Goal: Transaction & Acquisition: Purchase product/service

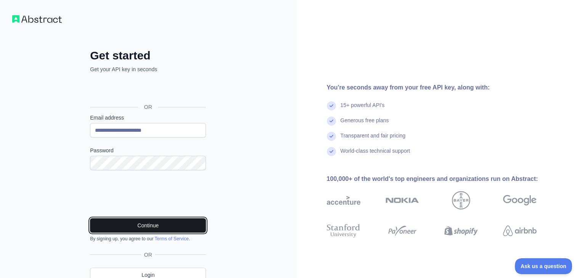
click at [155, 227] on button "Continue" at bounding box center [148, 226] width 116 height 14
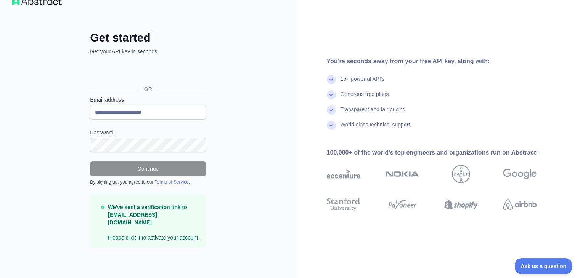
scroll to position [9, 0]
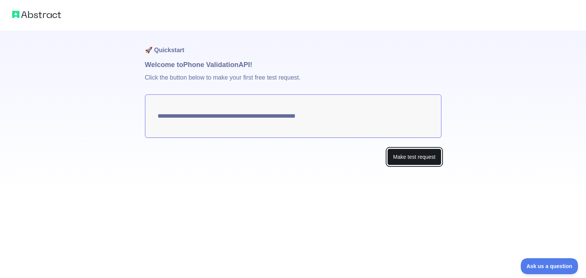
click at [414, 157] on button "Make test request" at bounding box center [414, 157] width 54 height 17
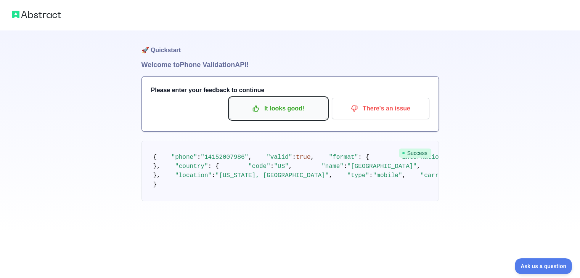
click at [287, 112] on p "It looks good!" at bounding box center [278, 108] width 86 height 13
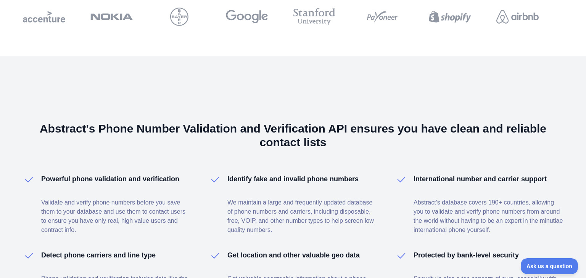
scroll to position [319, 0]
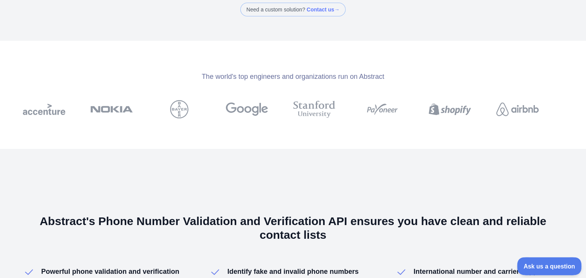
click at [555, 259] on button "Ask us a question" at bounding box center [545, 266] width 57 height 16
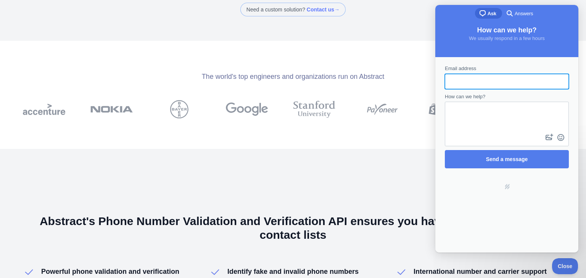
scroll to position [0, 0]
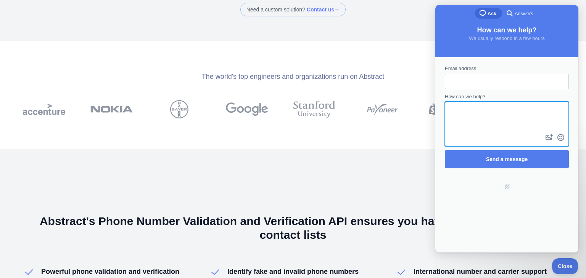
click at [470, 115] on textarea "How can we help?" at bounding box center [507, 118] width 122 height 30
click at [536, 12] on link "search-medium Answers" at bounding box center [520, 13] width 37 height 11
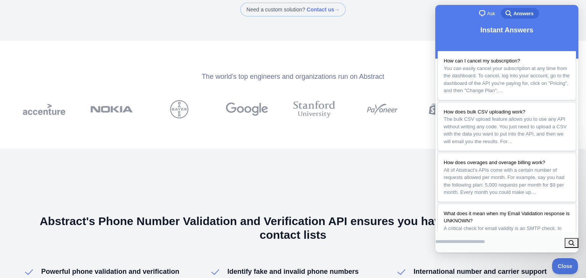
click at [563, 266] on span "Close" at bounding box center [563, 265] width 26 height 5
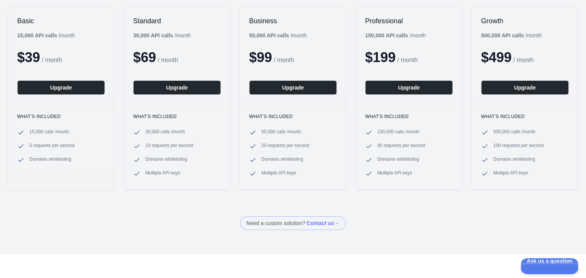
scroll to position [14, 0]
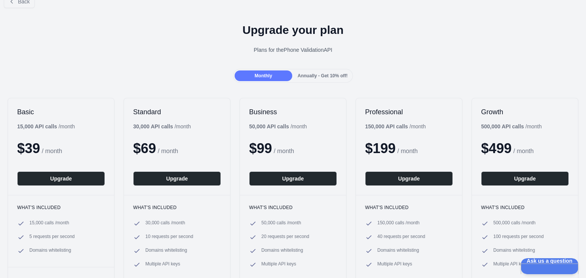
click at [315, 73] on span "Annually - Get 10% off!" at bounding box center [323, 75] width 50 height 5
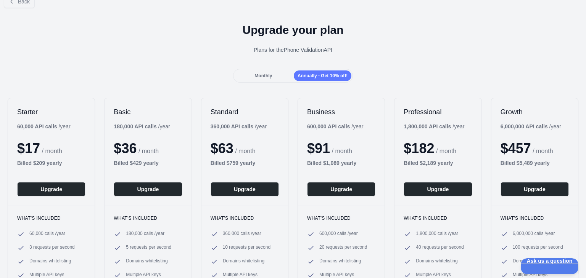
click at [278, 71] on div "Monthly" at bounding box center [264, 76] width 58 height 11
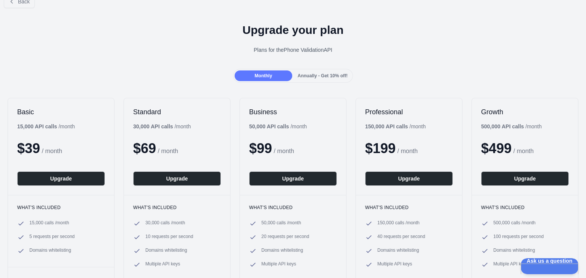
scroll to position [0, 0]
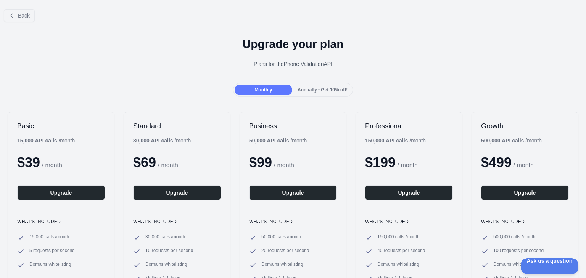
click at [329, 90] on span "Annually - Get 10% off!" at bounding box center [323, 89] width 50 height 5
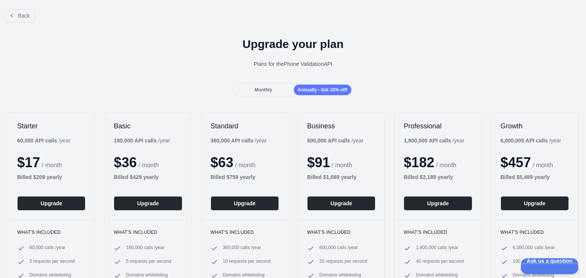
click at [264, 87] on div "Monthly" at bounding box center [264, 90] width 58 height 11
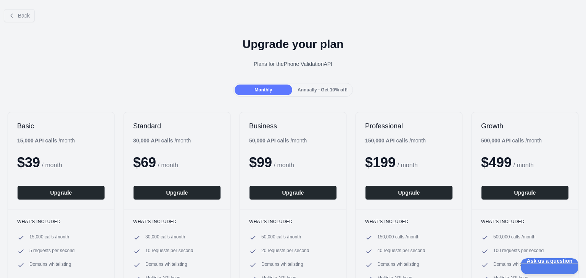
click at [340, 93] on div "Annually - Get 10% off!" at bounding box center [323, 90] width 58 height 11
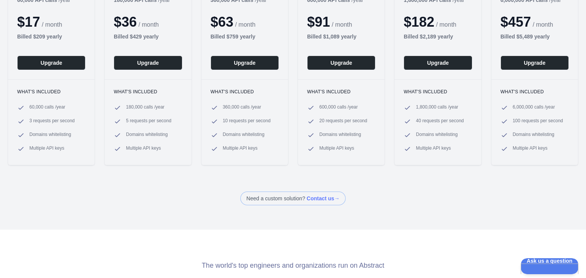
scroll to position [139, 0]
